Goal: Transaction & Acquisition: Obtain resource

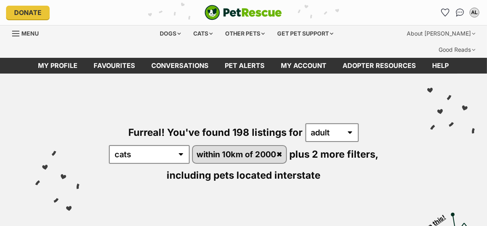
click at [423, 109] on div "Furreal! You've found 198 listings for any age kitten adult senior any type of …" at bounding box center [243, 139] width 463 height 132
click at [484, 151] on div "Furreal! You've found 198 listings for any age kitten adult senior any type of …" at bounding box center [243, 168] width 487 height 191
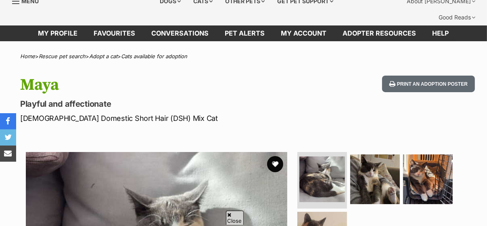
scroll to position [29, 0]
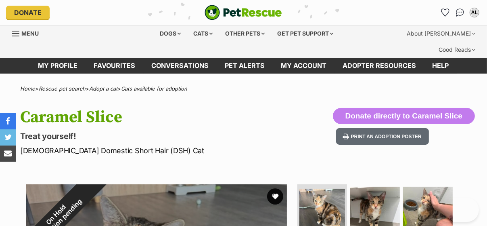
click at [466, 131] on div "Donate directly to Caramel Slice Print an adoption poster" at bounding box center [404, 132] width 142 height 48
